Goal: Navigation & Orientation: Find specific page/section

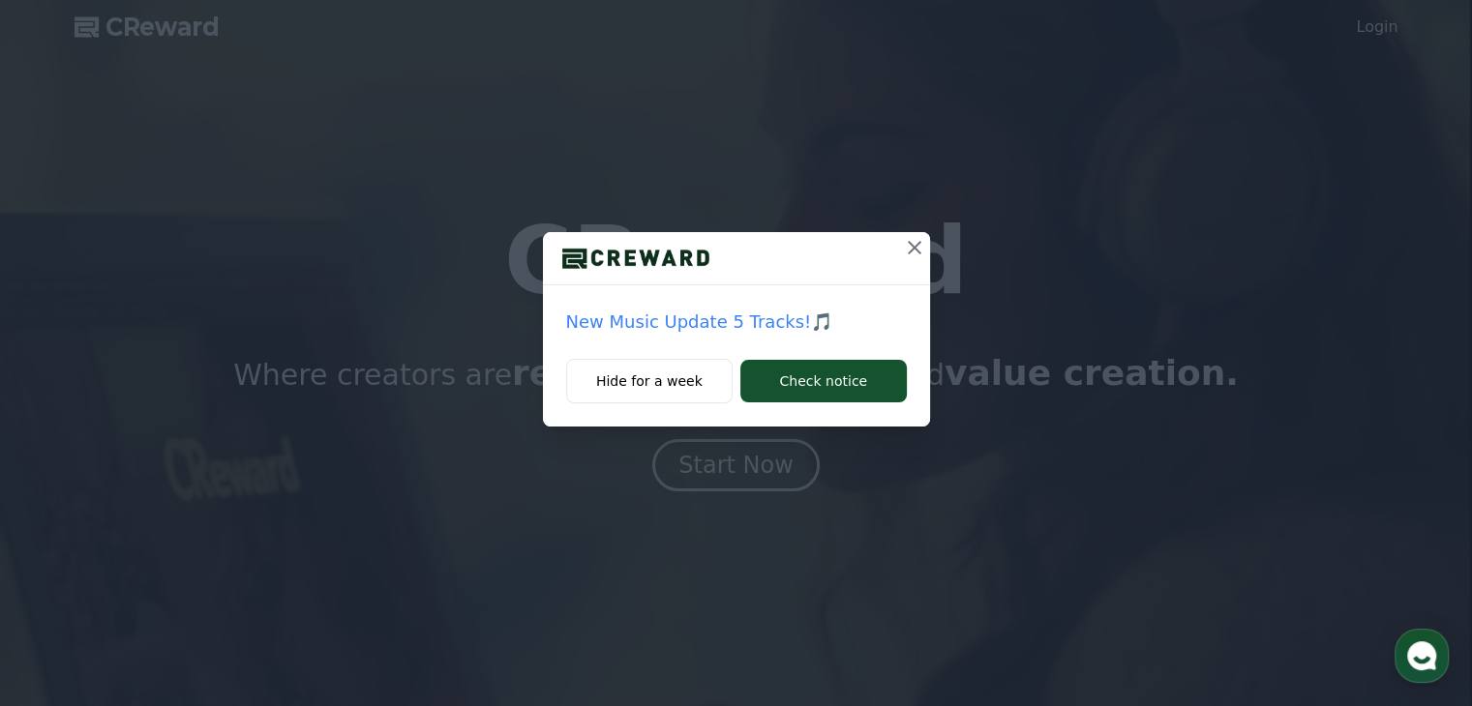
click at [907, 245] on icon at bounding box center [914, 247] width 23 height 23
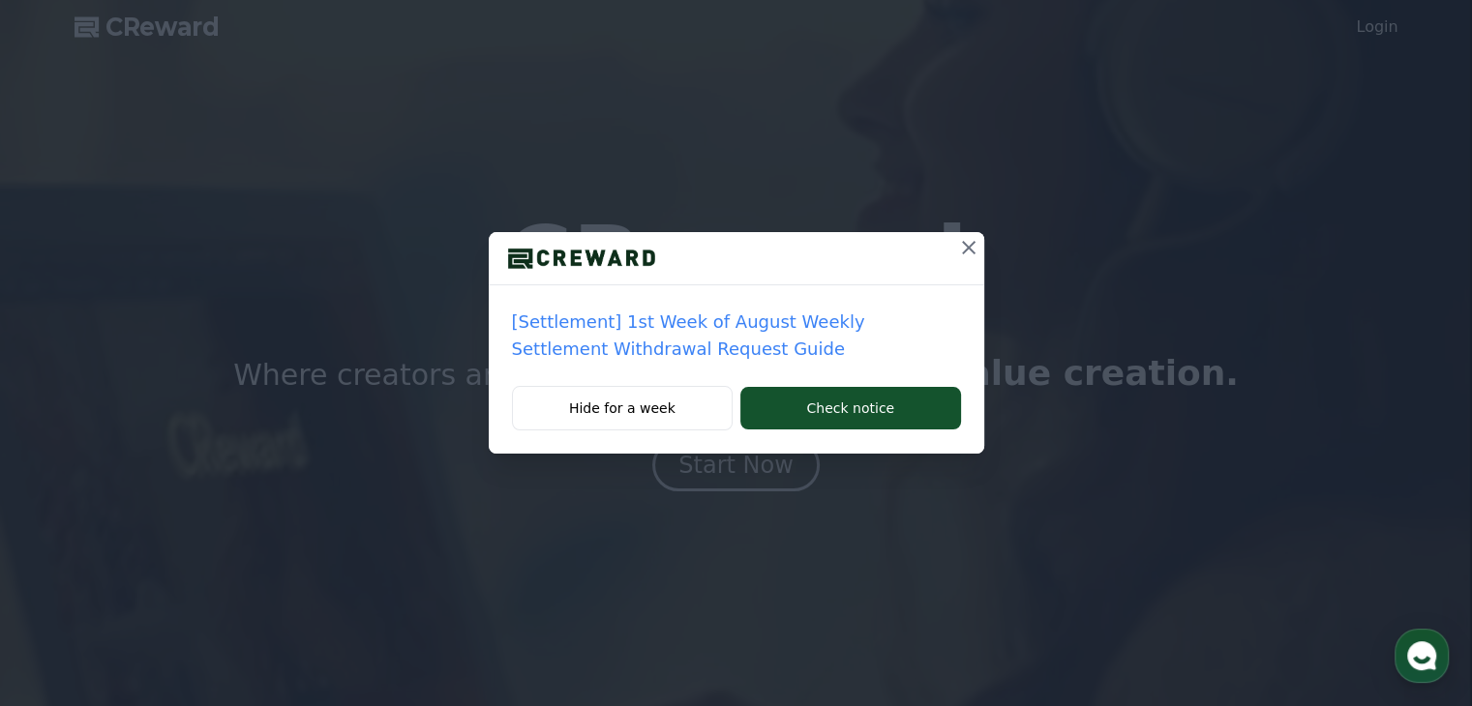
click at [960, 249] on icon at bounding box center [968, 247] width 23 height 23
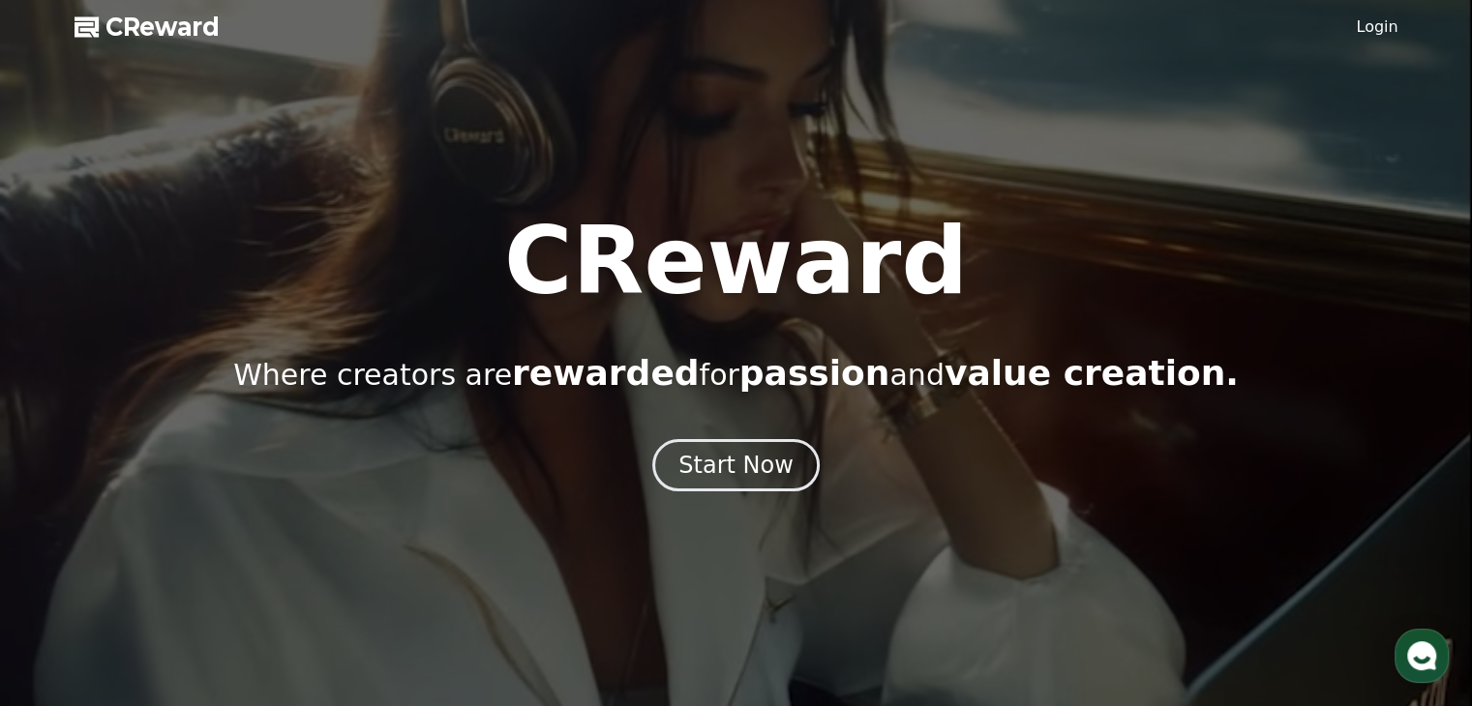
click at [1371, 36] on link "Login" at bounding box center [1377, 26] width 42 height 23
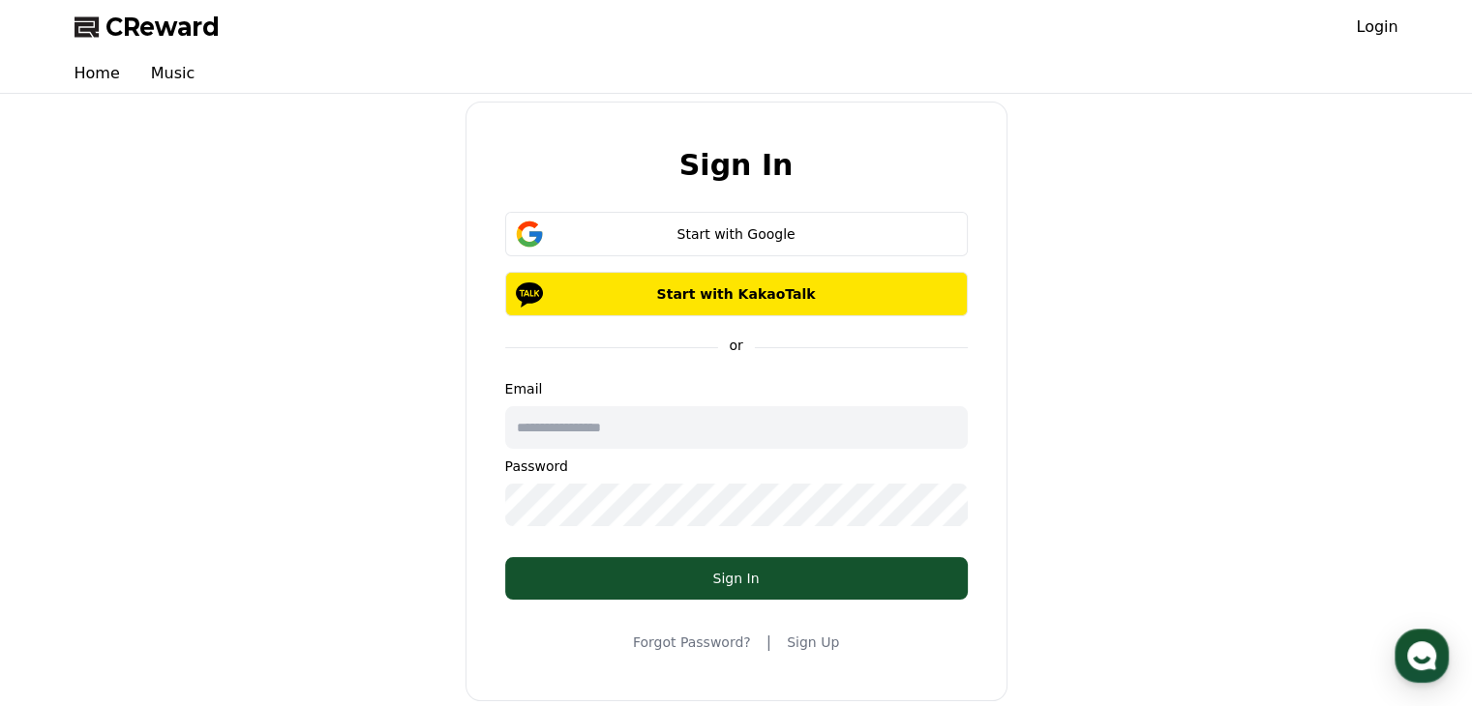
click at [155, 32] on span "CReward" at bounding box center [162, 27] width 114 height 31
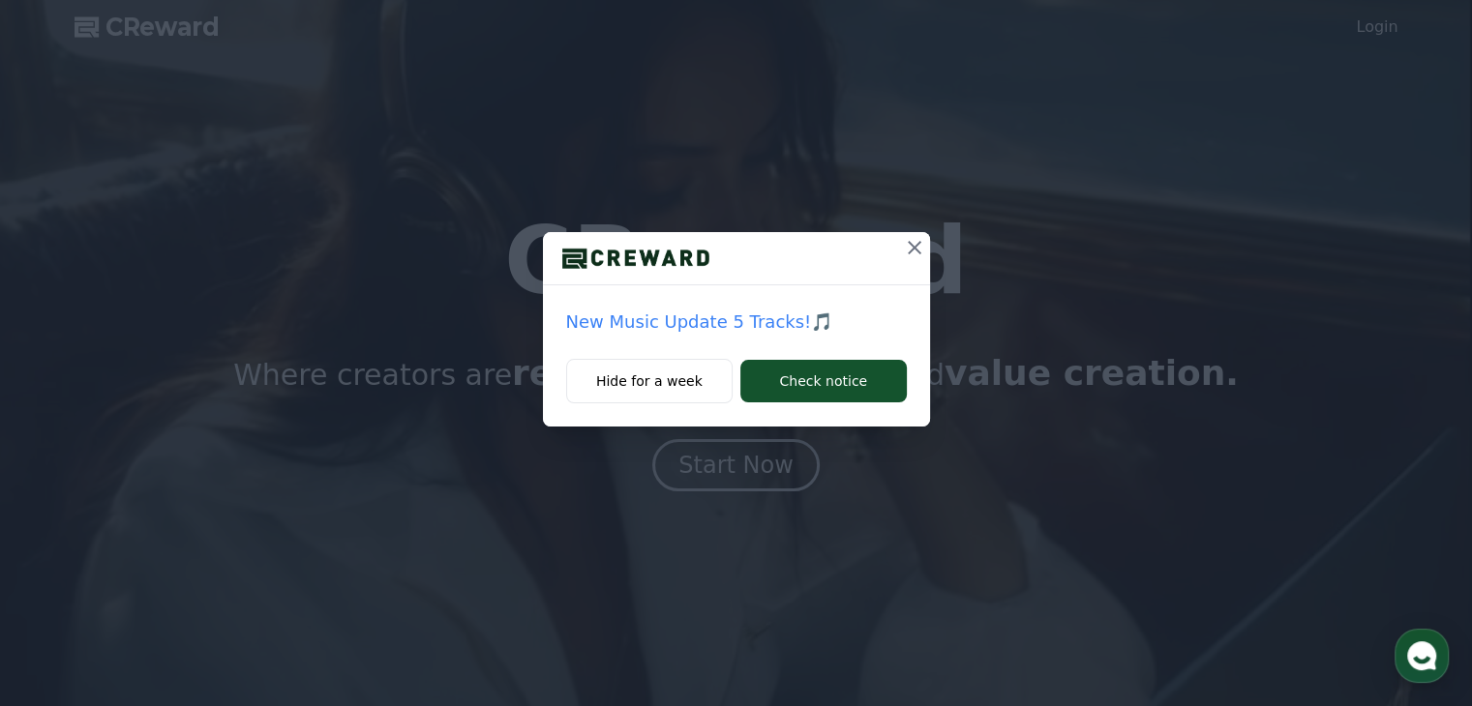
click at [917, 249] on icon at bounding box center [914, 247] width 23 height 23
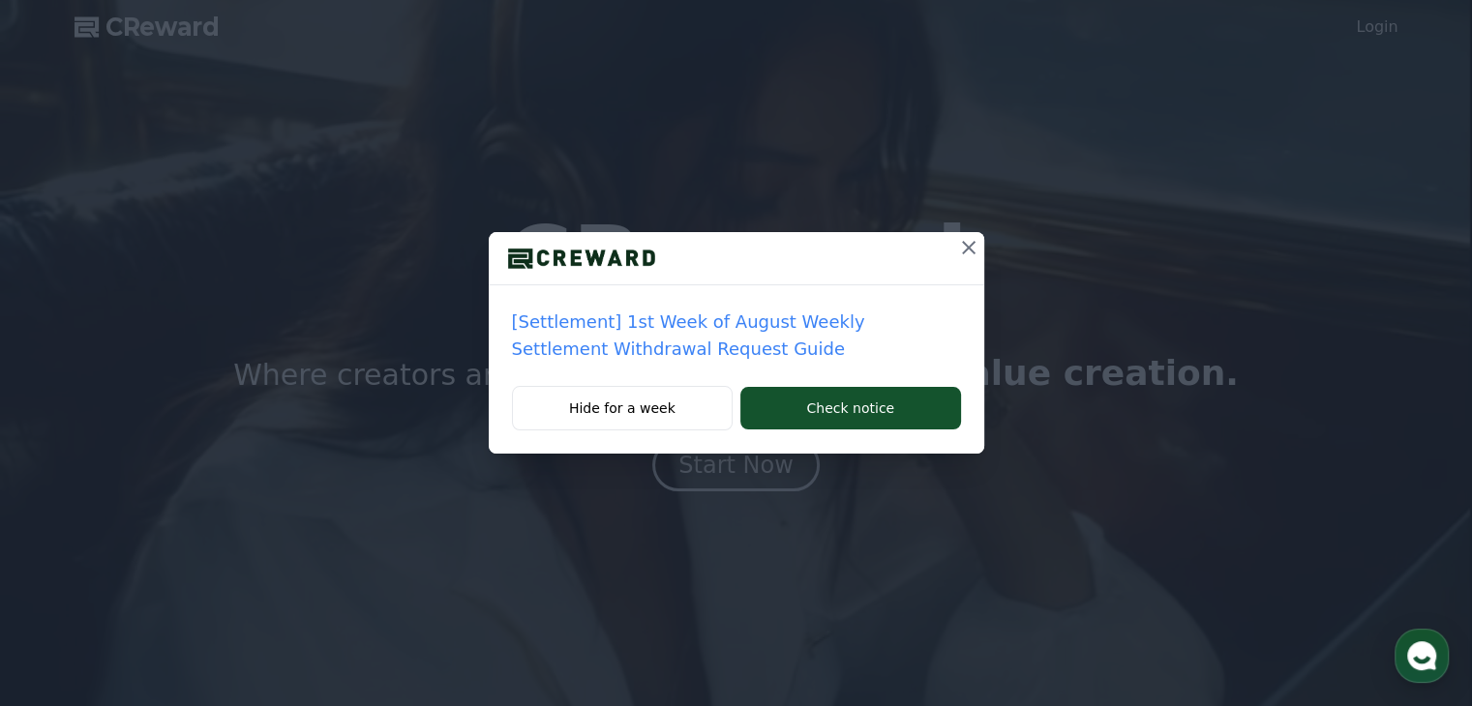
click at [968, 249] on icon at bounding box center [969, 248] width 14 height 14
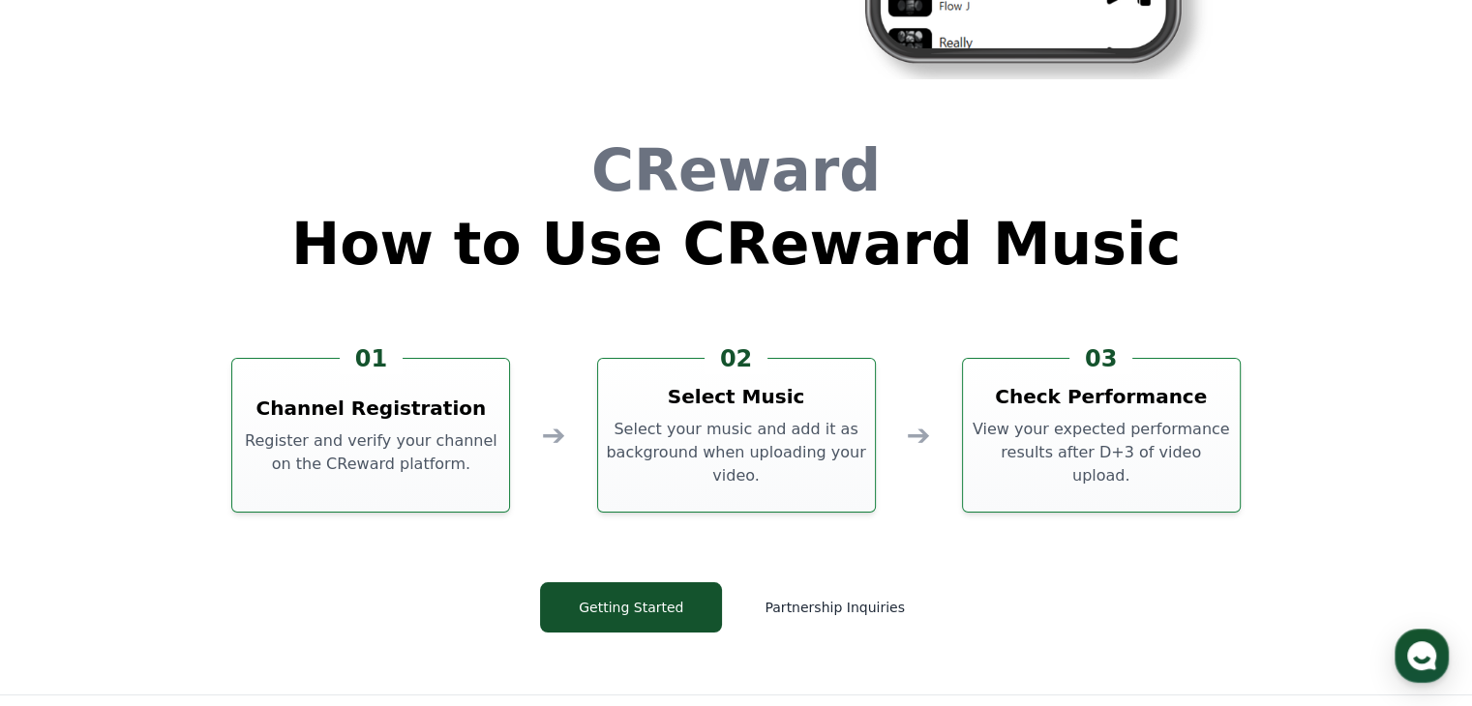
scroll to position [5225, 0]
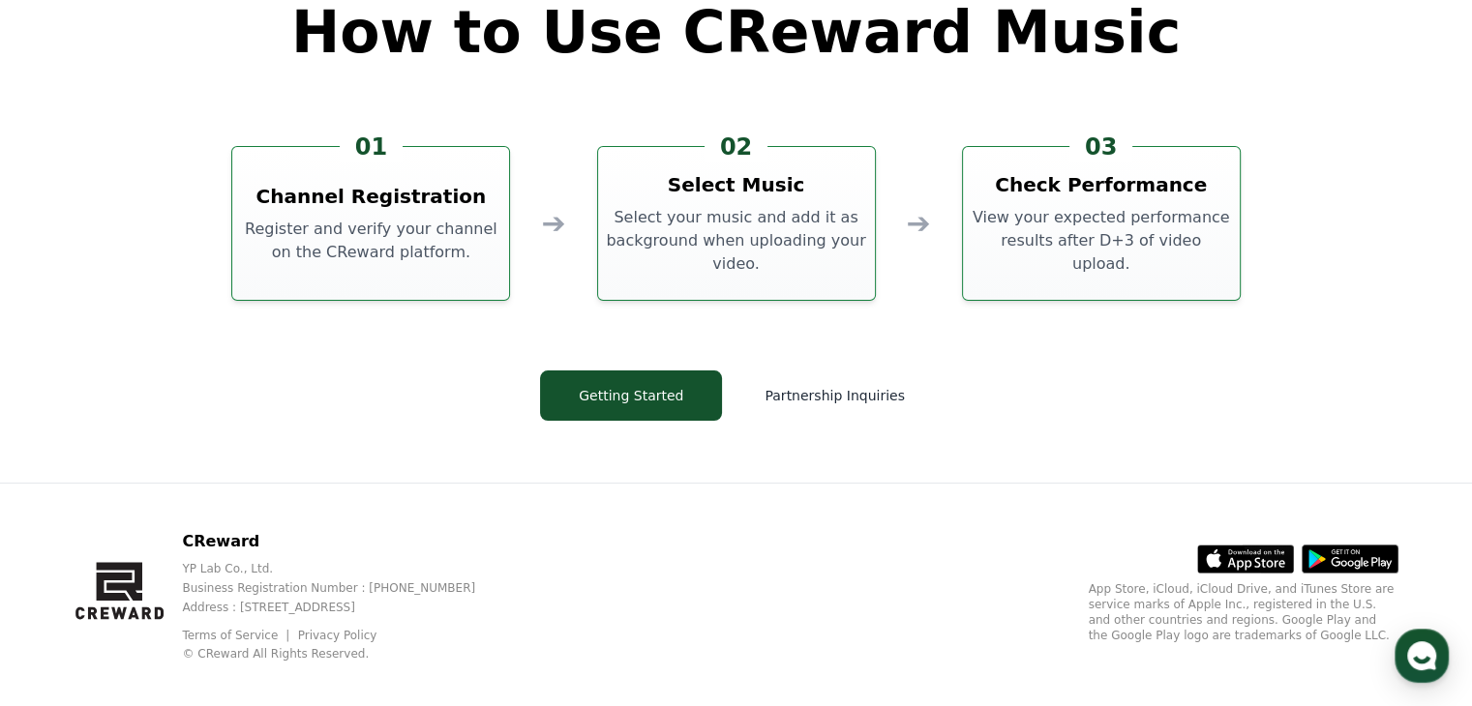
click at [591, 18] on h1 "How to Use CReward Music" at bounding box center [735, 32] width 889 height 58
